Goal: Transaction & Acquisition: Purchase product/service

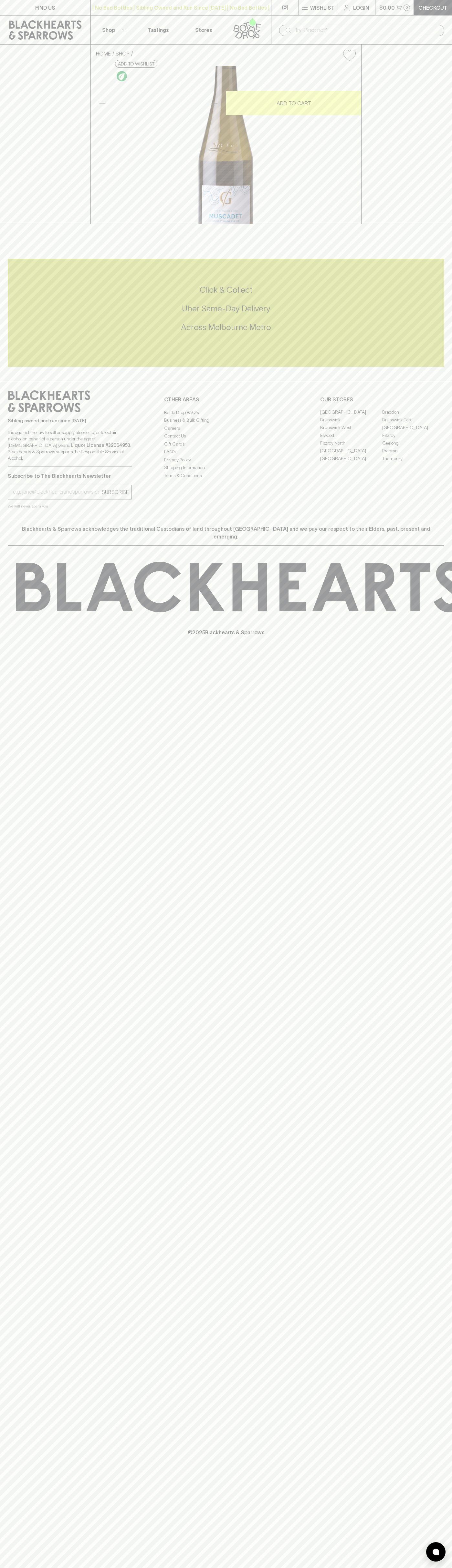
click at [447, 224] on div "HOME SHOP Olivier Cottenceau Grenaudiere Muscadet 2022 $32.00 Add to wishlist 1…" at bounding box center [226, 134] width 452 height 180
click at [422, 1567] on html "FIND US | No Bad Bottles | Sibling Owned and Run Since 2006 | No Bad Bottles | …" at bounding box center [226, 784] width 452 height 1568
click at [7, 224] on div "HOME SHOP Olivier Cottenceau Grenaudiere Muscadet 2022 $32.00 Add to wishlist 1…" at bounding box center [226, 134] width 452 height 180
